Goal: Transaction & Acquisition: Subscribe to service/newsletter

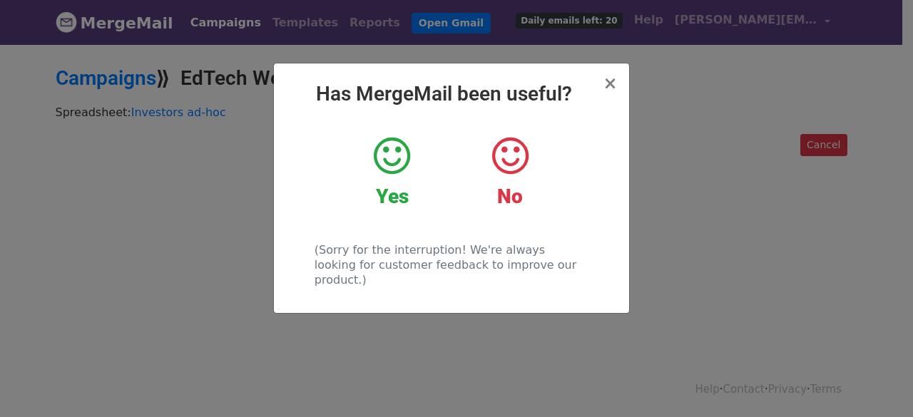
click at [385, 160] on icon at bounding box center [392, 156] width 36 height 43
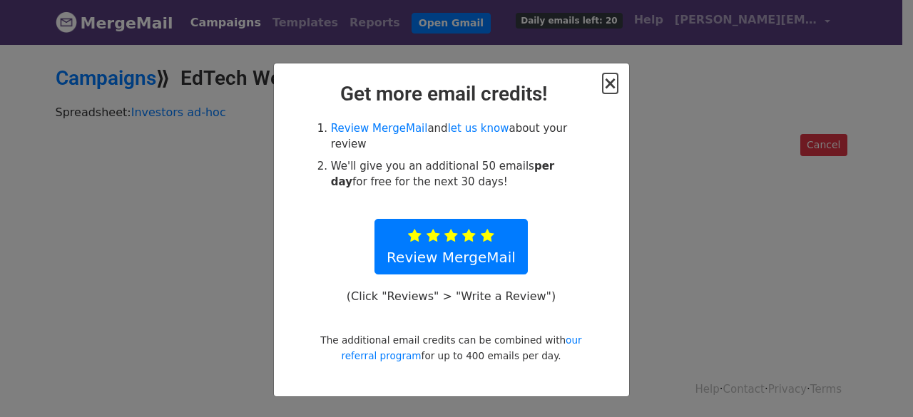
click at [612, 83] on span "×" at bounding box center [610, 84] width 14 height 20
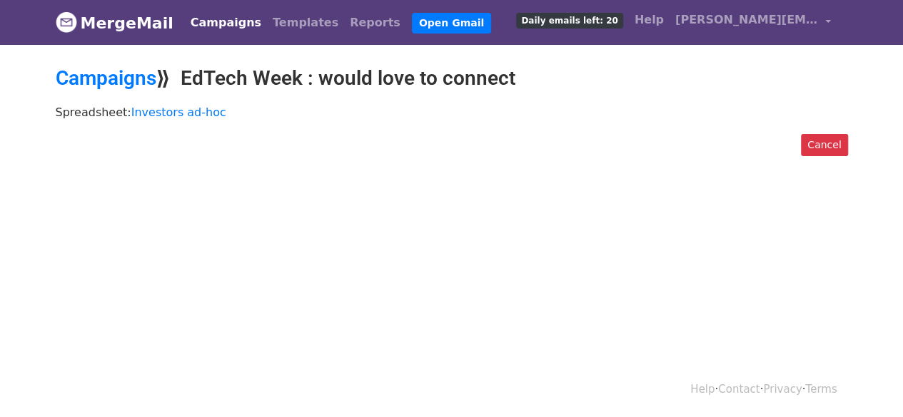
click at [561, 24] on span "Daily emails left: 20" at bounding box center [569, 21] width 106 height 16
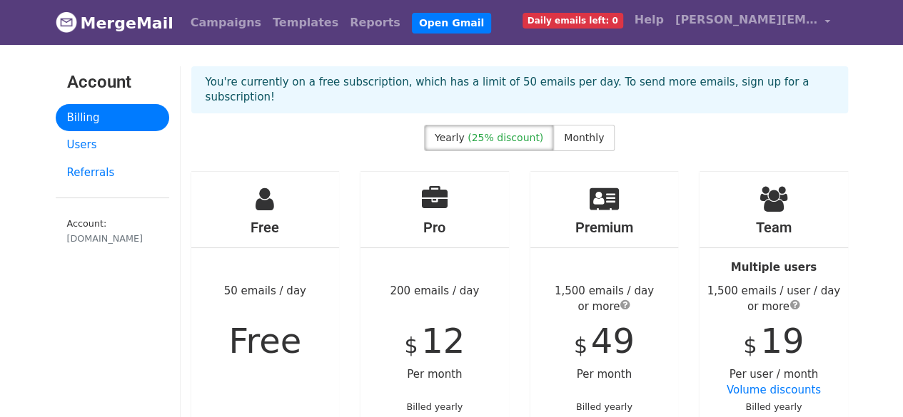
click at [492, 132] on span "(25% discount)" at bounding box center [505, 137] width 76 height 11
click at [572, 132] on span "Monthly" at bounding box center [584, 137] width 40 height 11
